Goal: Transaction & Acquisition: Download file/media

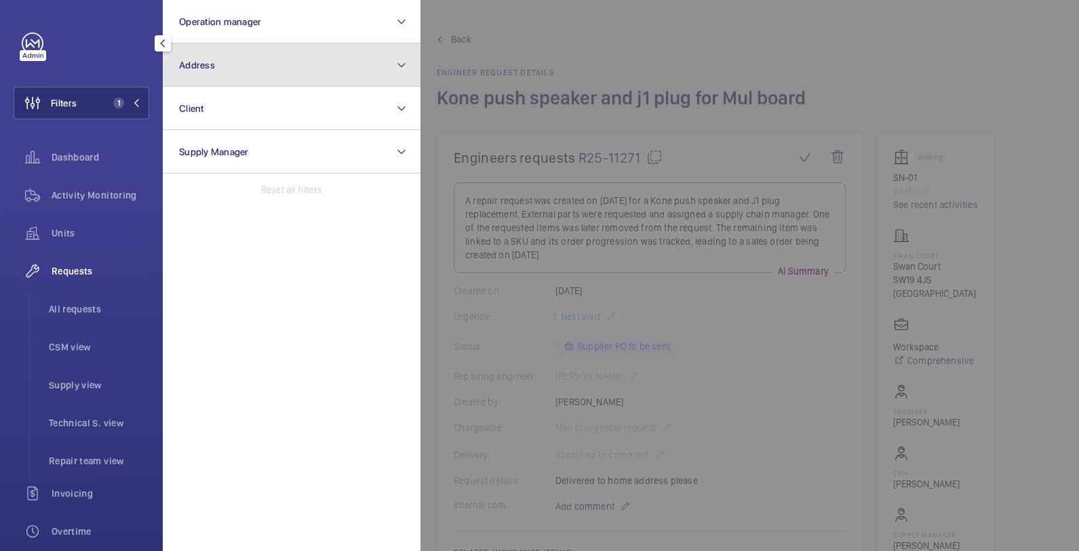
click at [270, 74] on button "Address" at bounding box center [292, 64] width 258 height 43
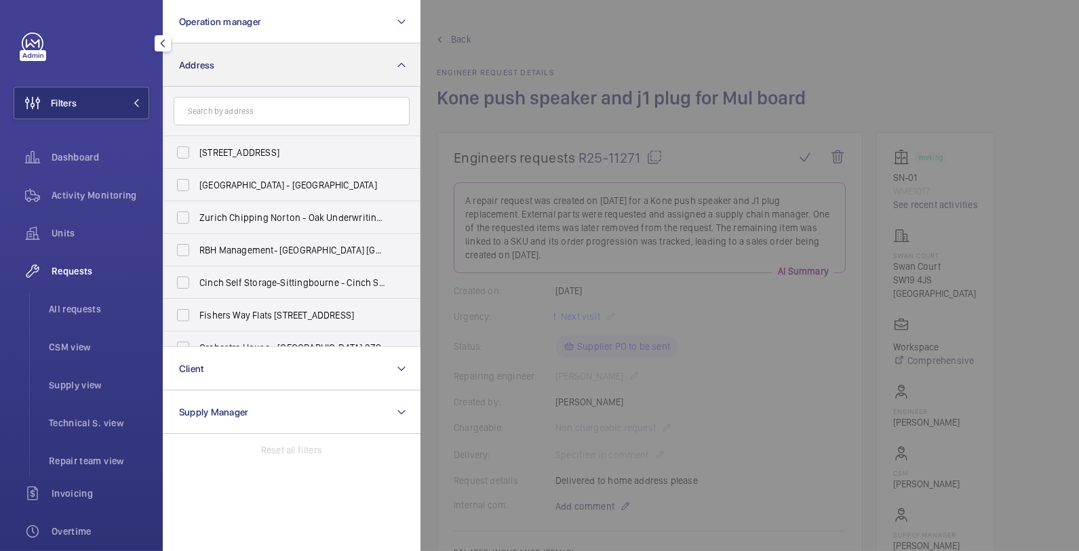
scroll to position [44, 0]
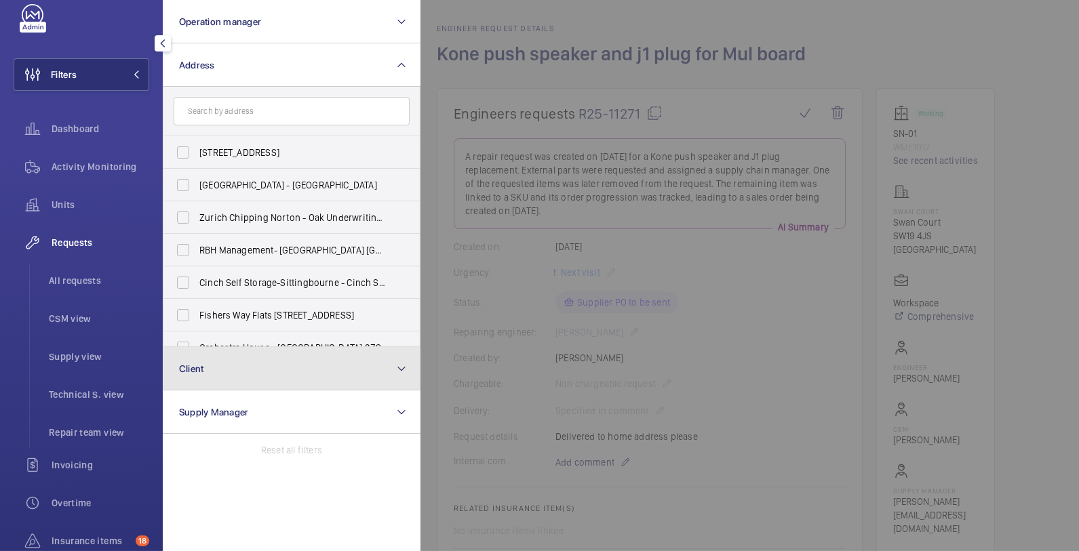
click at [267, 362] on button "Client" at bounding box center [292, 368] width 258 height 43
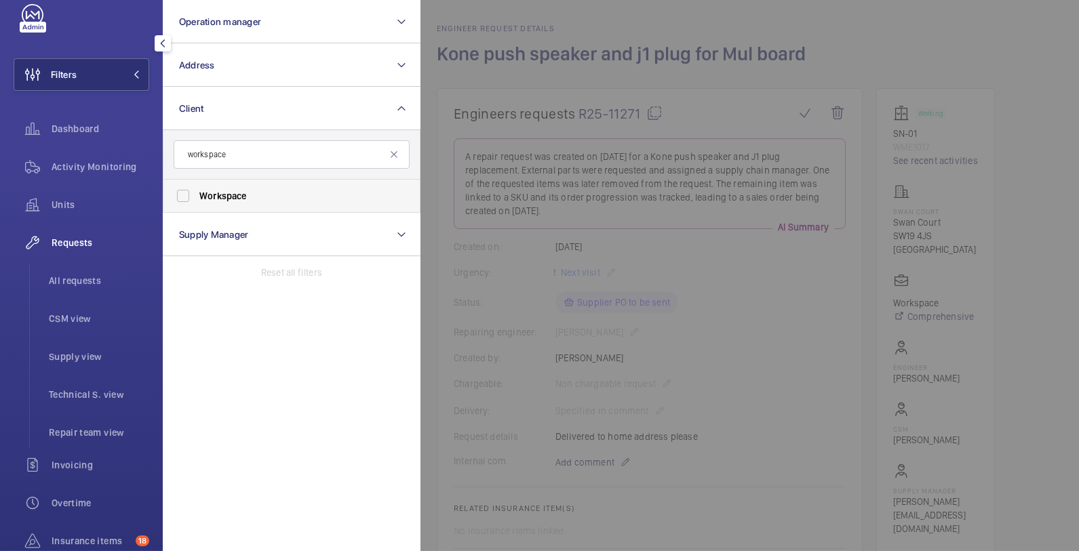
type input "workspace"
click at [305, 191] on span "Workspace" at bounding box center [292, 196] width 186 height 14
click at [197, 191] on input "Workspace" at bounding box center [182, 195] width 27 height 27
checkbox input "true"
click at [547, 89] on div at bounding box center [959, 275] width 1079 height 551
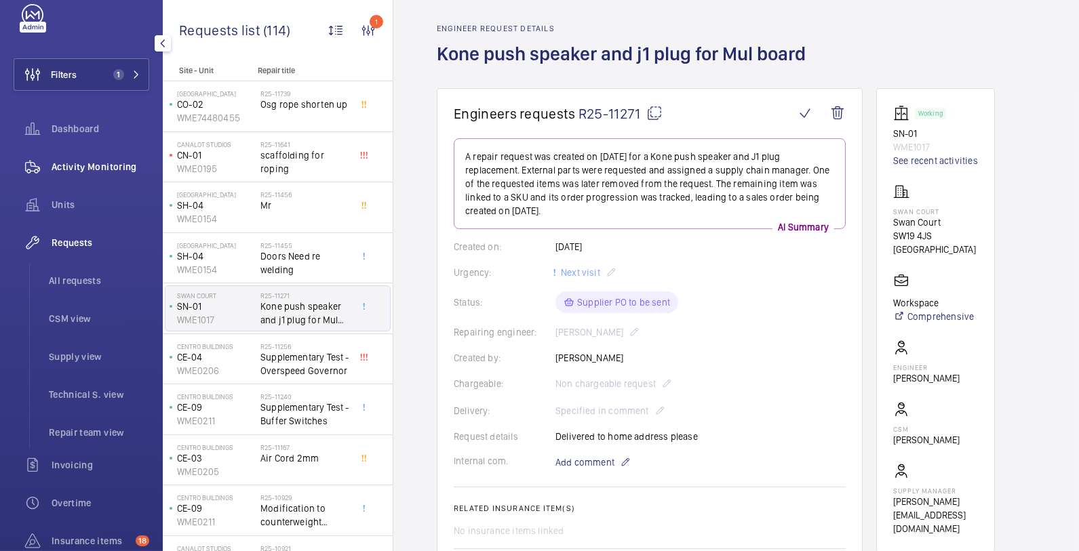
click at [117, 161] on span "Activity Monitoring" at bounding box center [101, 167] width 98 height 14
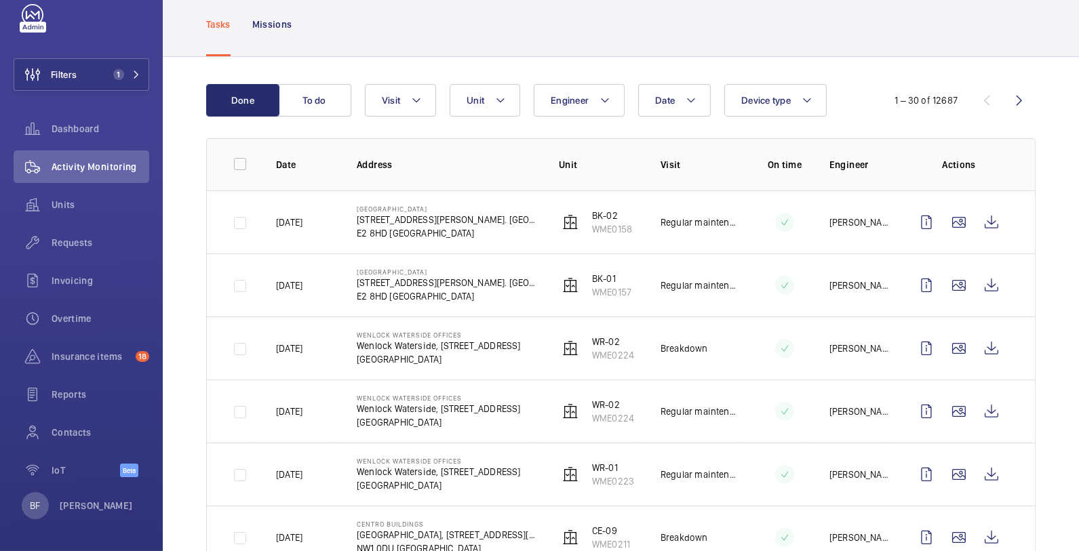
scroll to position [75, 0]
click at [414, 97] on mat-icon at bounding box center [416, 99] width 11 height 16
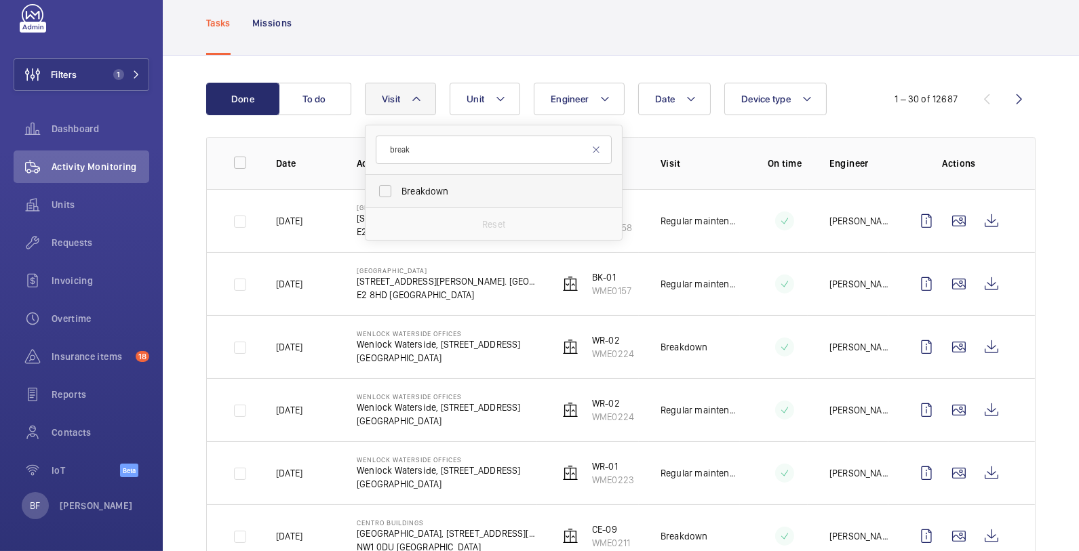
type input "break"
click at [451, 191] on span "Breakdown" at bounding box center [494, 191] width 186 height 14
click at [399, 191] on input "Breakdown" at bounding box center [385, 191] width 27 height 27
checkbox input "true"
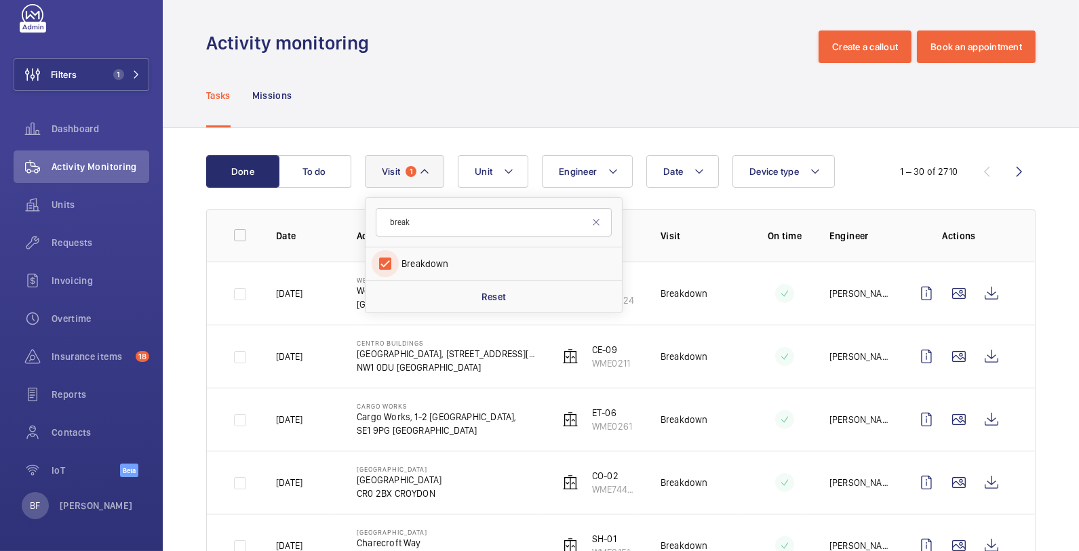
scroll to position [75, 0]
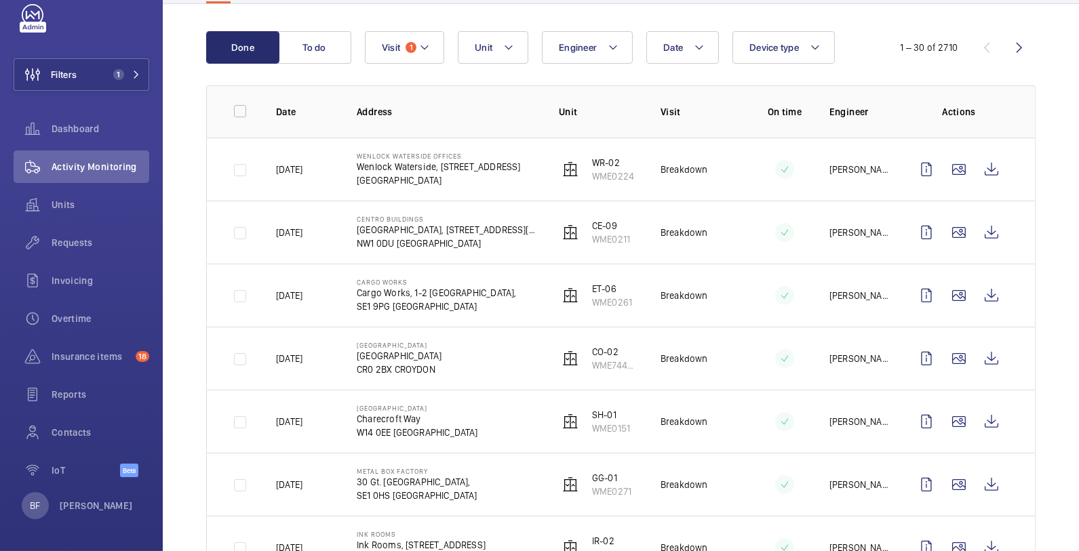
scroll to position [129, 0]
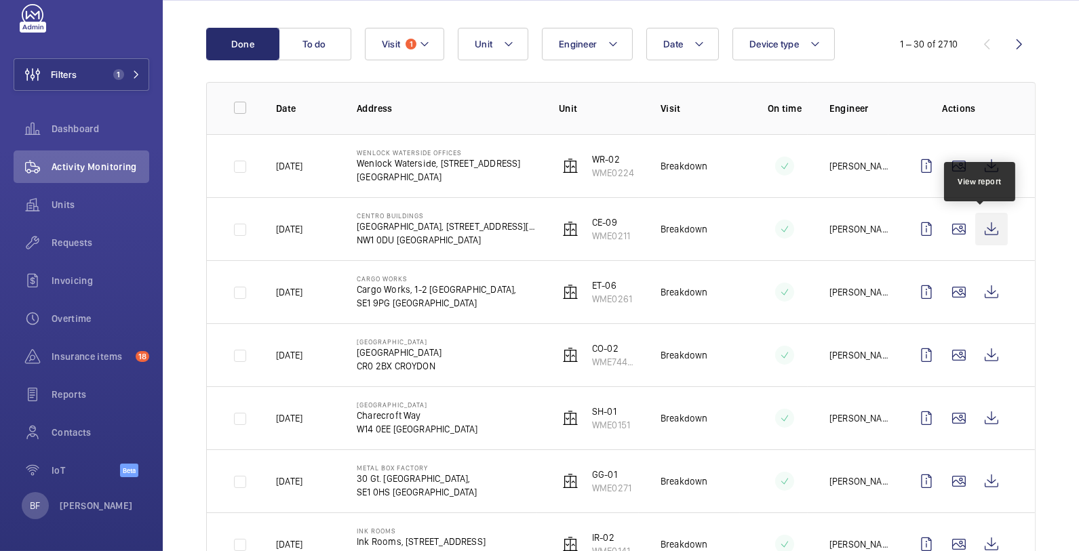
click at [983, 222] on wm-front-icon-button at bounding box center [991, 229] width 33 height 33
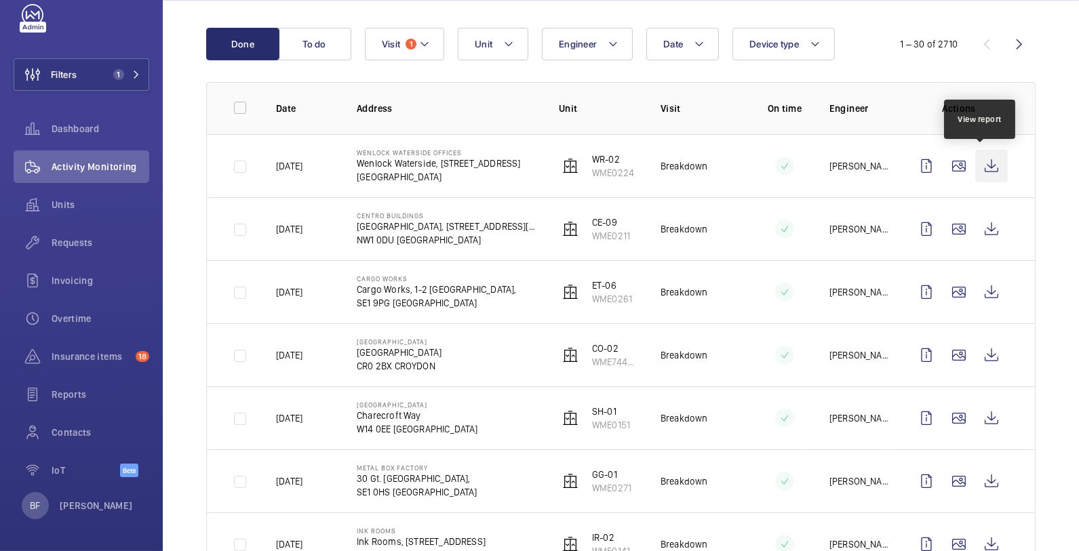
click at [981, 162] on wm-front-icon-button at bounding box center [991, 166] width 33 height 33
